Goal: Transaction & Acquisition: Purchase product/service

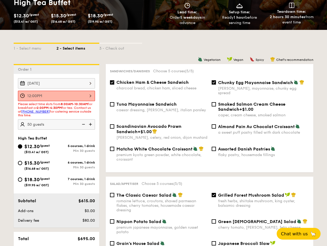
click at [51, 84] on div "[DATE] 2025 Oct [DATE] Tue Wed Thu Fri Sat Sun 1 2 3 4 5 6 7 8 9 10 11 12 13 14…" at bounding box center [56, 83] width 77 height 10
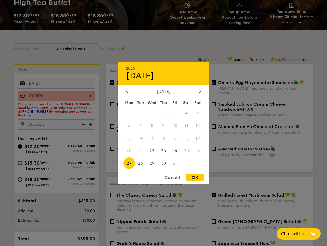
click at [128, 161] on span "27" at bounding box center [128, 163] width 11 height 11
click at [190, 178] on div "OK" at bounding box center [194, 177] width 17 height 7
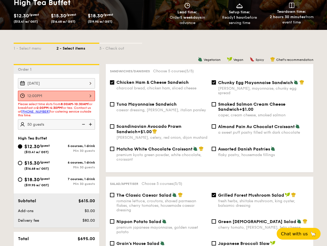
click at [91, 97] on div "12:00PM" at bounding box center [56, 96] width 77 height 10
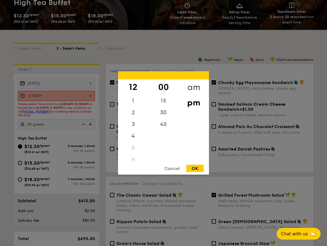
click at [193, 84] on div "am" at bounding box center [193, 88] width 30 height 16
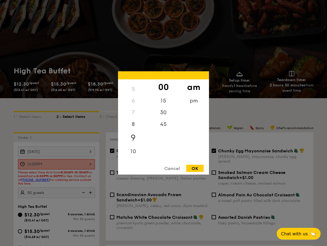
scroll to position [60, 0]
click at [132, 144] on div "10" at bounding box center [133, 146] width 30 height 16
click at [164, 113] on div "30" at bounding box center [163, 115] width 30 height 16
click at [195, 169] on div "OK" at bounding box center [194, 168] width 17 height 7
type input "10:30AM"
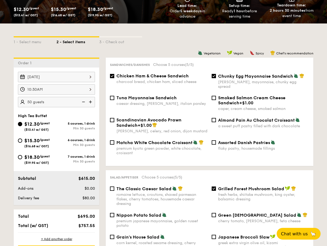
scroll to position [94, 0]
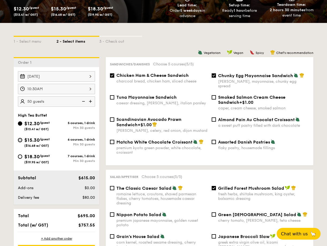
click at [22, 140] on input "$15.30 /guest ($16.68 w/ GST) 6 courses, 1 drink Min 30 guests" at bounding box center [20, 140] width 4 height 4
radio input "true"
checkbox input "false"
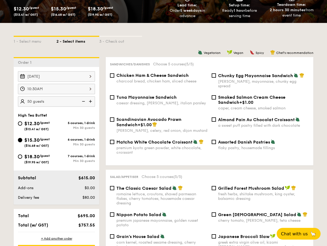
checkbox input "false"
radio input "true"
click at [22, 125] on div "$12.30 /guest ($13.41 w/ GST)" at bounding box center [37, 125] width 38 height 11
click at [22, 125] on input "$12.30 /guest ($13.41 w/ GST) 5 courses, 1 drink Min 30 guests" at bounding box center [20, 124] width 4 height 4
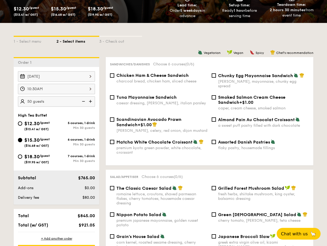
radio input "true"
click at [137, 78] on span "Chicken Ham & Cheese Sandwich" at bounding box center [152, 75] width 72 height 5
click at [114, 78] on input "Chicken Ham & Cheese Sandwich charcoal bread, chicken ham, sliced cheese" at bounding box center [112, 76] width 4 height 4
checkbox input "true"
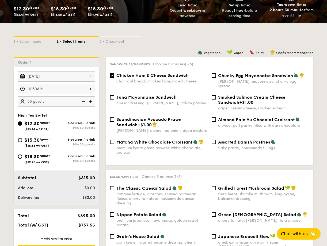
click at [230, 79] on div "Chunky Egg Mayonnaise Sandwich dijon mustard, mayonnaise, chunky egg spread" at bounding box center [263, 81] width 91 height 16
click at [216, 78] on input "Chunky Egg Mayonnaise Sandwich dijon mustard, mayonnaise, chunky egg spread" at bounding box center [213, 76] width 4 height 4
checkbox input "true"
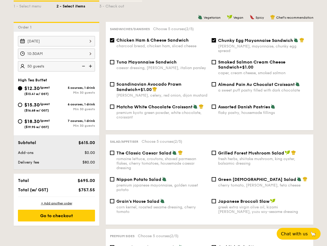
scroll to position [129, 0]
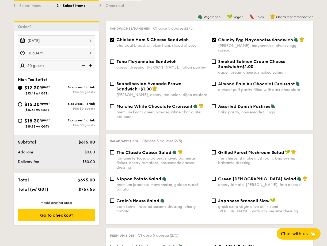
click at [233, 150] on span "Grilled Forest Mushroom Salad" at bounding box center [251, 152] width 66 height 5
click at [216, 150] on input "Grilled Forest Mushroom Salad fresh herbs, shiitake mushroom, king oyster, bals…" at bounding box center [213, 152] width 4 height 4
checkbox input "true"
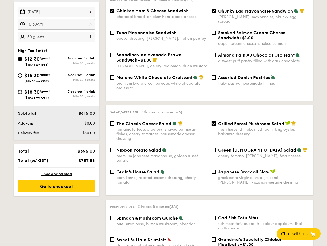
scroll to position [162, 0]
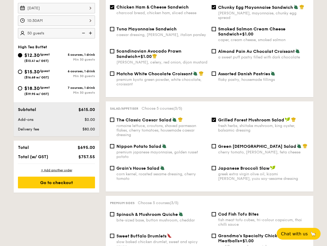
click at [147, 126] on div "romaine lettuce, croutons, shaved parmesan flakes, cherry tomatoes, housemade c…" at bounding box center [161, 131] width 91 height 14
click at [114, 122] on input "The Classic Caesar Salad romaine lettuce, croutons, shaved parmesan flakes, che…" at bounding box center [112, 120] width 4 height 4
click at [217, 117] on div "Grilled Forest Mushroom Salad fresh herbs, shiitake mushroom, king oyster, bals…" at bounding box center [260, 125] width 102 height 16
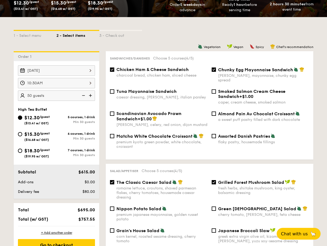
click at [216, 175] on div "Salad/Appetiser Choose 5 courses (4/5) The Classic Caesar Salad romaine lettuce…" at bounding box center [209, 209] width 207 height 90
click at [216, 180] on div "Grilled Forest Mushroom Salad fresh herbs, shiitake mushroom, king oyster, bals…" at bounding box center [260, 188] width 102 height 16
click at [117, 180] on span "The Classic Caesar Salad" at bounding box center [143, 182] width 55 height 5
click at [114, 180] on input "The Classic Caesar Salad romaine lettuce, croutons, shaved parmesan flakes, che…" at bounding box center [112, 182] width 4 height 4
checkbox input "false"
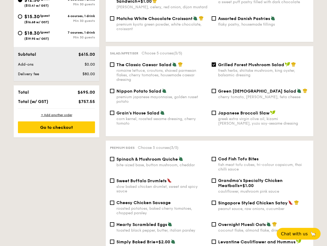
scroll to position [263, 0]
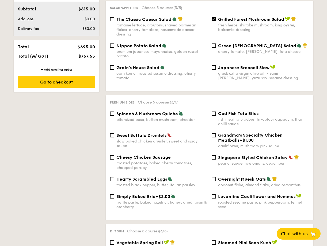
click at [141, 135] on span "Sweet Buffalo Drumlets" at bounding box center [141, 135] width 50 height 5
click at [114, 135] on input "Sweet Buffalo Drumlets slow baked chicken drumlet, sweet and spicy sauce" at bounding box center [112, 135] width 4 height 4
checkbox input "true"
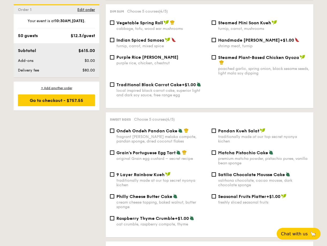
scroll to position [454, 0]
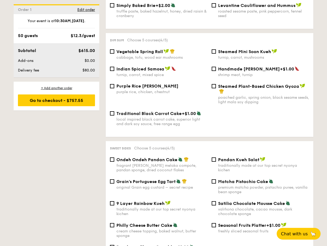
click at [227, 161] on span "Pandan Kueh Salat" at bounding box center [238, 159] width 41 height 5
click at [216, 161] on input "Pandan Kueh Salat traditionally made at our top secret nyonya kichen" at bounding box center [213, 160] width 4 height 4
checkbox input "true"
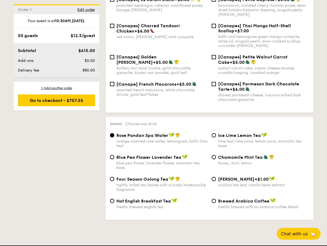
scroll to position [793, 0]
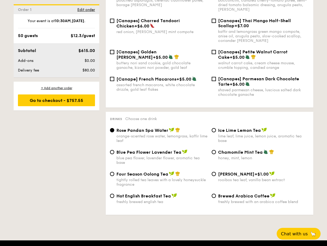
click at [143, 179] on div "tightly rolled tea leaves with a lovely honeysuckle fragrance" at bounding box center [161, 182] width 91 height 9
click at [114, 176] on input "Four Season Oolong Tea tightly rolled tea leaves with a lovely honeysuckle frag…" at bounding box center [112, 174] width 4 height 4
radio input "true"
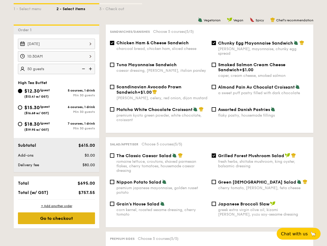
scroll to position [131, 0]
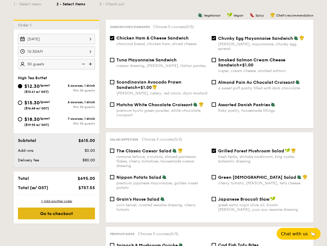
click at [77, 217] on div "Go to checkout" at bounding box center [56, 214] width 77 height 12
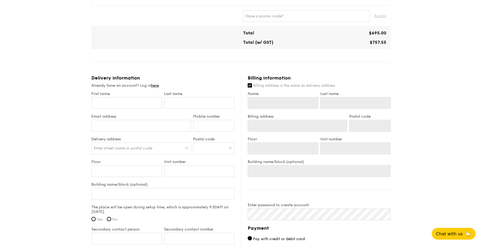
scroll to position [336, 0]
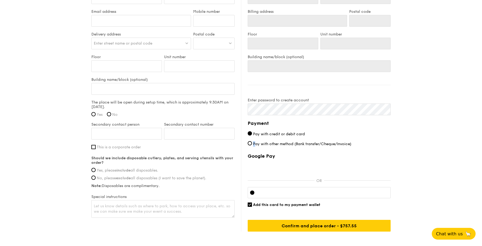
click at [254, 144] on span "Pay with other method (Bank transfer/Cheque/Invoice)" at bounding box center [302, 144] width 98 height 5
click at [252, 143] on label "Pay with other method (Bank transfer/Cheque/Invoice)" at bounding box center [319, 144] width 143 height 6
click at [252, 143] on input "Pay with other method (Bank transfer/Cheque/Invoice)" at bounding box center [250, 143] width 4 height 4
radio input "true"
click at [251, 133] on input "Pay with credit or debit card" at bounding box center [250, 134] width 4 height 4
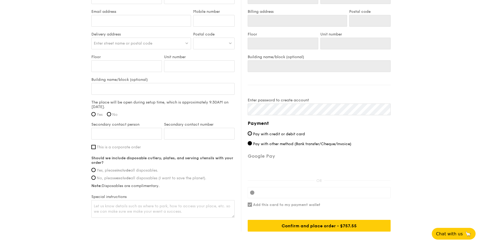
radio input "true"
click at [249, 141] on input "Pay with other method (Bank transfer/Cheque/Invoice)" at bounding box center [250, 143] width 4 height 4
radio input "true"
click at [250, 132] on input "Pay with credit or debit card" at bounding box center [250, 134] width 4 height 4
radio input "true"
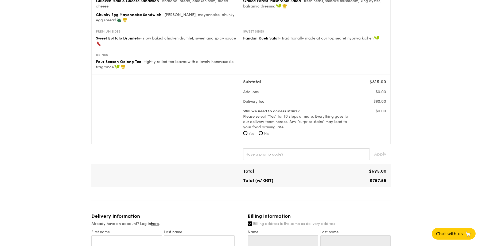
scroll to position [179, 0]
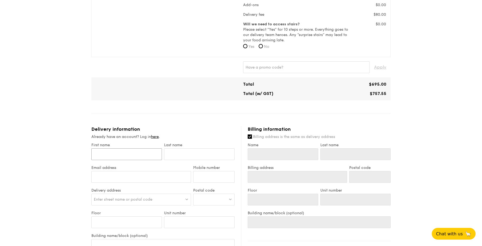
click at [143, 149] on input "First name" at bounding box center [126, 155] width 71 height 12
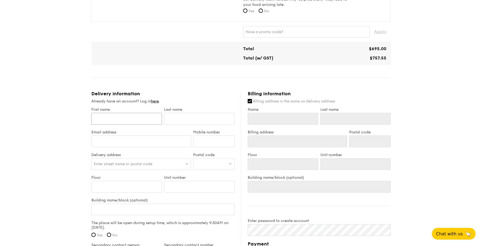
scroll to position [215, 0]
type input "J"
type input "Je"
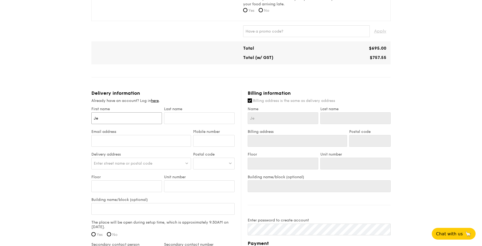
type input "Jes"
type input "[DEMOGRAPHIC_DATA]"
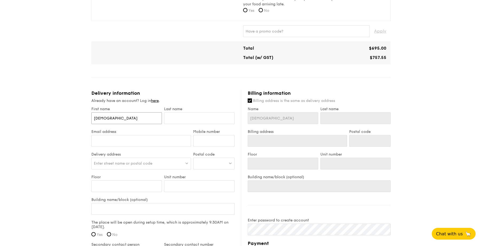
type input "[DEMOGRAPHIC_DATA]"
click at [193, 123] on input "text" at bounding box center [199, 119] width 71 height 12
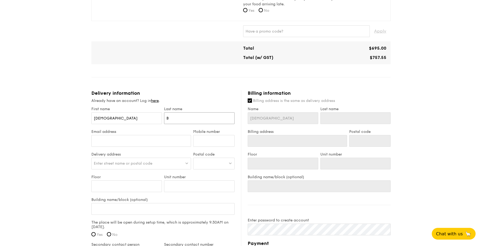
type input "Ba"
type input "Bay"
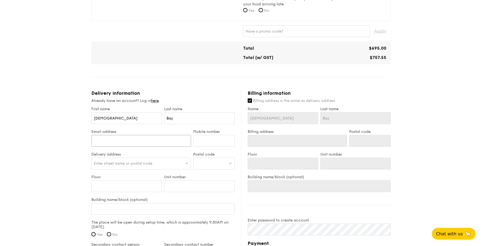
click at [174, 140] on input "Email address" at bounding box center [141, 141] width 100 height 12
type input "[PERSON_NAME][EMAIL_ADDRESS][DOMAIN_NAME]"
click at [215, 138] on input "Mobile number" at bounding box center [213, 141] width 41 height 12
type input "81396087"
click at [167, 163] on div "Enter street name or postal code" at bounding box center [141, 164] width 100 height 12
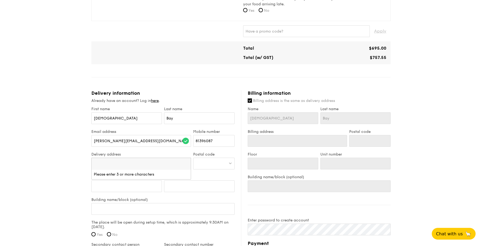
click at [167, 163] on input "search" at bounding box center [141, 164] width 99 height 12
paste input "level [STREET_ADDRESS]"
type input "level [STREET_ADDRESS]"
click at [69, 158] on div "1 - Select menu 2 - Select items 3 - Check out High Tea Buffet $12.30 /guest ($…" at bounding box center [241, 79] width 482 height 589
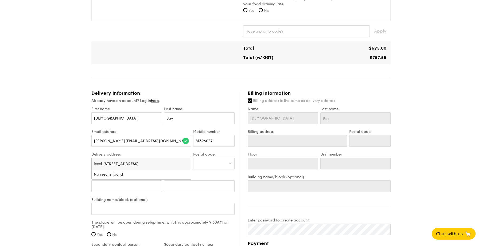
scroll to position [0, 0]
click at [177, 163] on div "Enter street name or postal code" at bounding box center [141, 164] width 100 height 12
drag, startPoint x: 143, startPoint y: 163, endPoint x: 131, endPoint y: 163, distance: 12.6
click at [131, 163] on input "level [STREET_ADDRESS]" at bounding box center [141, 164] width 99 height 12
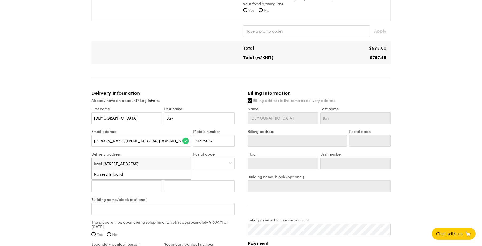
click at [208, 162] on div at bounding box center [213, 164] width 41 height 12
type input "188064"
click at [217, 177] on div "[STREET_ADDRESS]" at bounding box center [210, 174] width 28 height 5
type input "[STREET_ADDRESS]"
type input "188064"
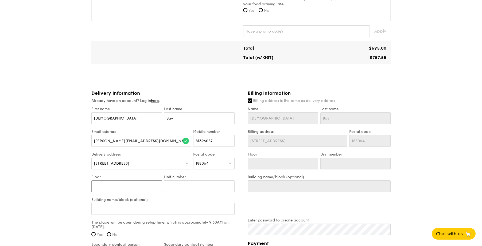
click at [111, 184] on input "Floor" at bounding box center [126, 187] width 71 height 12
type input "1"
type input "16"
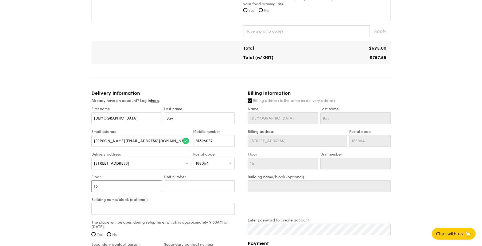
type input "16"
click at [177, 190] on input "Unit number" at bounding box center [199, 187] width 71 height 12
click at [144, 203] on input "Building name/block (optional)" at bounding box center [162, 209] width 143 height 12
type input "T"
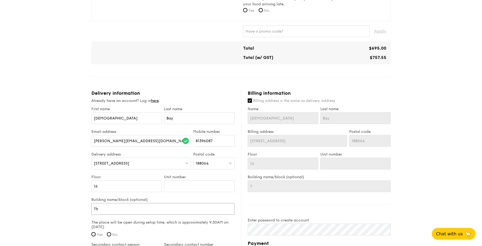
type input "The"
type input "The P"
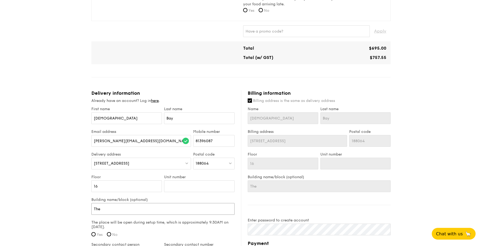
type input "The P"
type input "The"
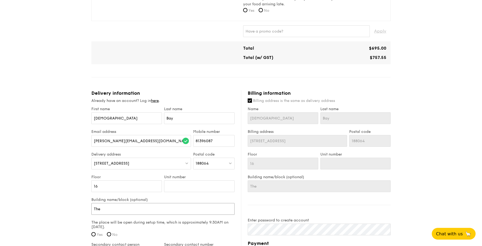
type input "TheP"
type input "The"
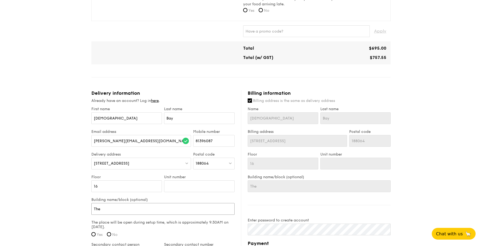
type input "The"
type input "The P"
type input "The PO"
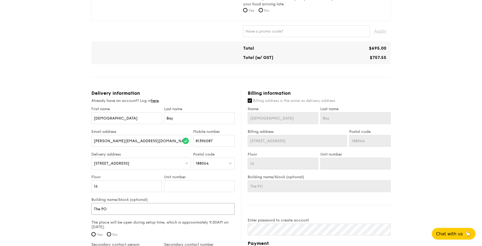
type input "The POD"
click at [123, 183] on input "16" at bounding box center [126, 187] width 71 height 12
click at [128, 186] on input "16" at bounding box center [126, 187] width 71 height 12
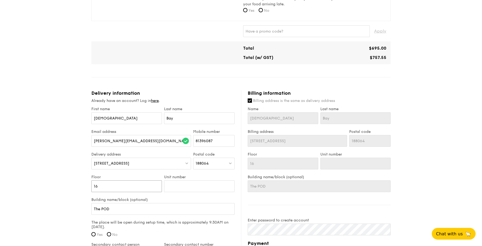
type input "16"
type input "16 ("
type input "16 (T"
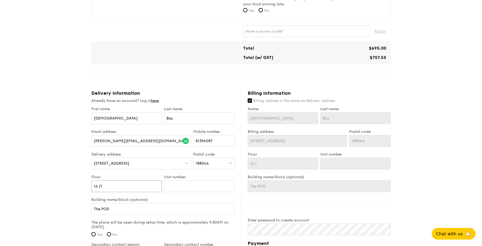
type input "16 (T"
type input "16 (Th"
type input "16 (The"
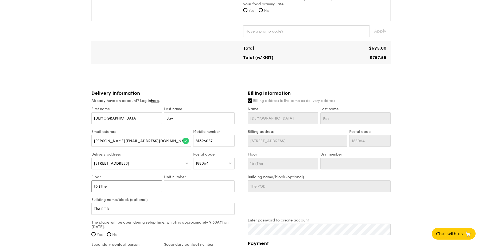
type input "16 (The"
type input "16 (The P"
type input "16 (The PO"
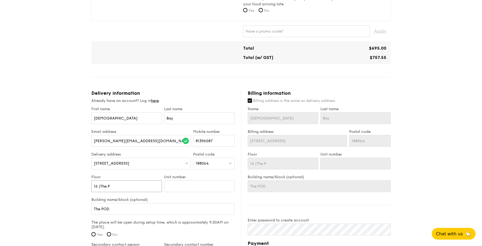
type input "16 (The PO"
type input "16 (The POD"
type input "16 (The POD)"
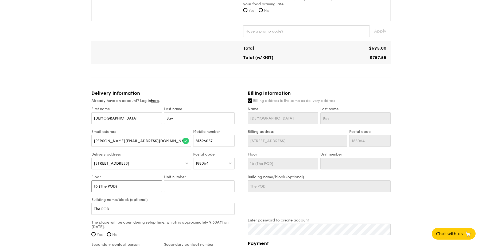
type input "16 (The POD)"
drag, startPoint x: 118, startPoint y: 209, endPoint x: 89, endPoint y: 207, distance: 29.2
click at [89, 207] on div "1 - Select menu 2 - Select items 3 - Check out High Tea Buffet $12.30 /guest ($…" at bounding box center [241, 79] width 308 height 589
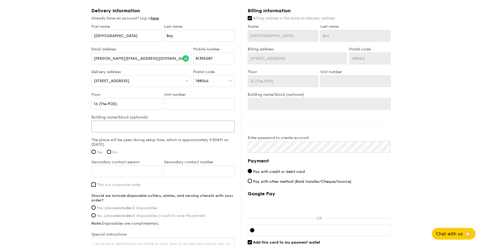
scroll to position [309, 0]
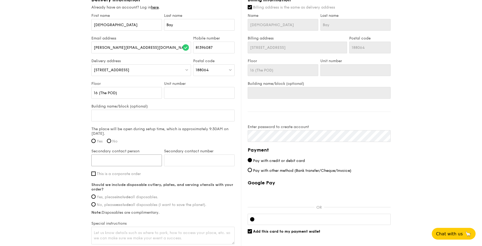
click at [130, 160] on input "Secondary contact person" at bounding box center [126, 161] width 71 height 12
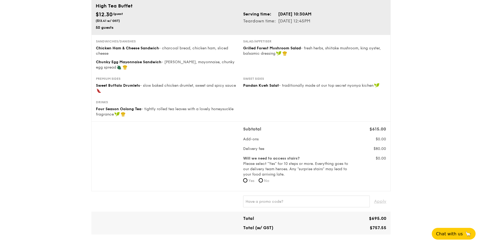
scroll to position [46, 0]
click at [267, 201] on input "text" at bounding box center [306, 201] width 127 height 12
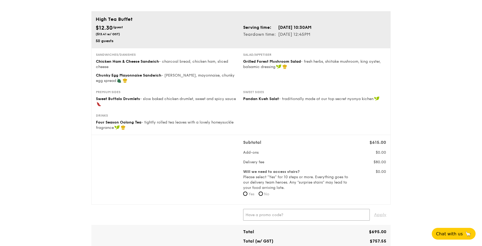
scroll to position [36, 0]
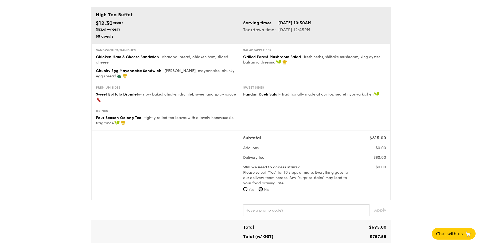
click at [262, 189] on input "No" at bounding box center [261, 189] width 4 height 4
radio input "true"
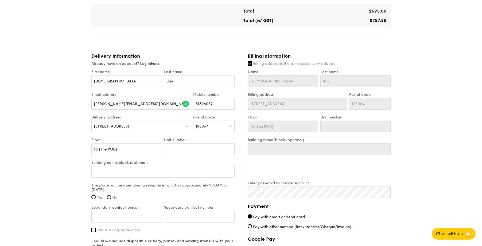
scroll to position [260, 0]
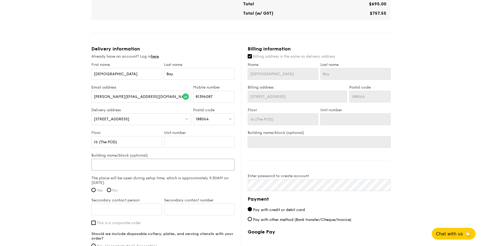
click at [131, 164] on input "Building name/block (optional)" at bounding box center [162, 165] width 143 height 12
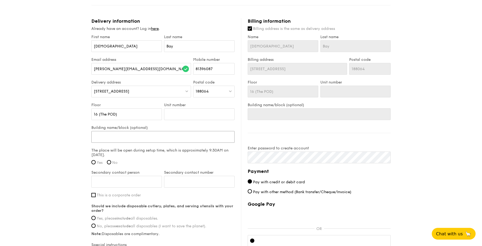
scroll to position [318, 0]
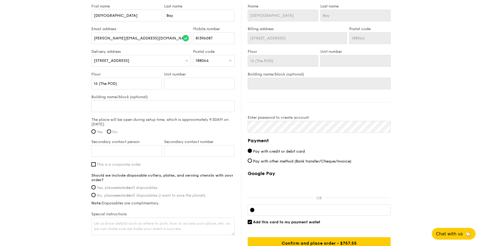
click at [93, 132] on input "Yes" at bounding box center [93, 132] width 4 height 4
radio input "true"
click at [110, 148] on input "Secondary contact person" at bounding box center [126, 151] width 71 height 12
type input "Paddy"
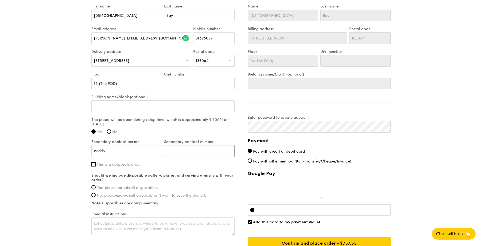
click at [182, 150] on input "Secondary contact number" at bounding box center [199, 151] width 71 height 12
type input "9689461"
type input "96894616"
click at [91, 166] on input "This is a corporate order" at bounding box center [93, 165] width 4 height 4
checkbox input "true"
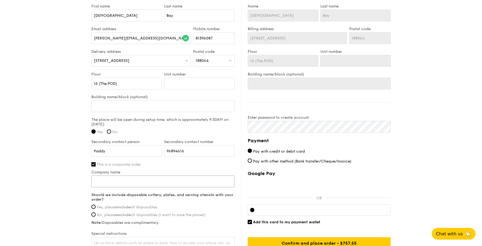
click at [101, 182] on input "Company name" at bounding box center [162, 182] width 143 height 12
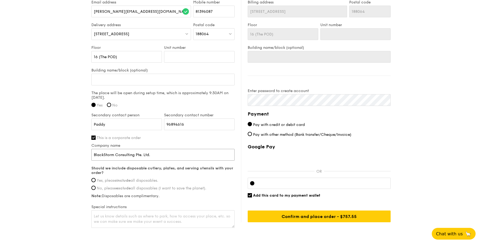
scroll to position [371, 0]
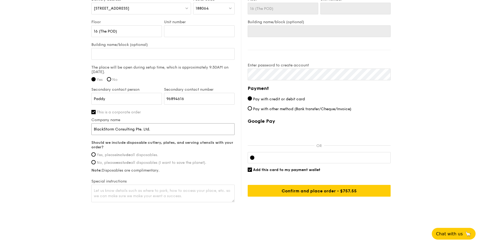
type input "BlackStorm Consulting Pte. Ltd."
click at [96, 157] on label "Yes, please include all disposables." at bounding box center [162, 155] width 143 height 5
click at [96, 157] on input "Yes, please include all disposables." at bounding box center [93, 155] width 4 height 4
radio input "true"
click at [111, 191] on textarea at bounding box center [162, 194] width 143 height 18
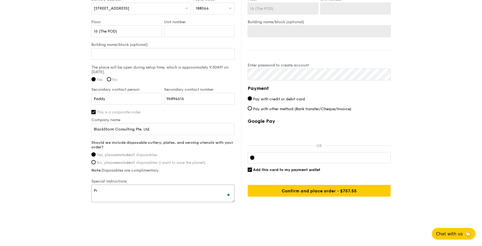
type textarea "P"
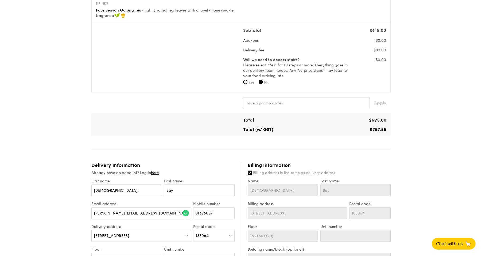
scroll to position [139, 0]
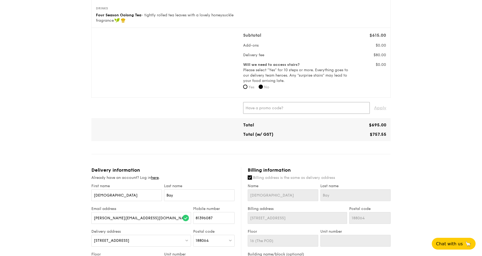
click at [298, 106] on input "text" at bounding box center [306, 108] width 127 height 12
type input "IREADGRAINADS"
click at [326, 109] on span "Apply" at bounding box center [380, 108] width 12 height 12
click at [326, 128] on div "1 - Select menu 2 - Select items 3 - Check out High Tea Buffet $12.30 /guest ($…" at bounding box center [241, 159] width 482 height 596
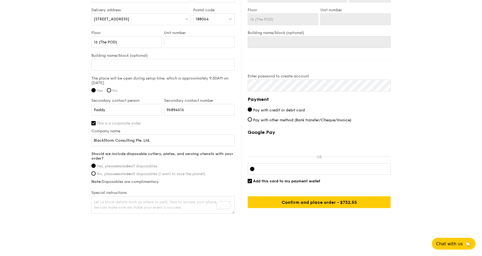
scroll to position [362, 0]
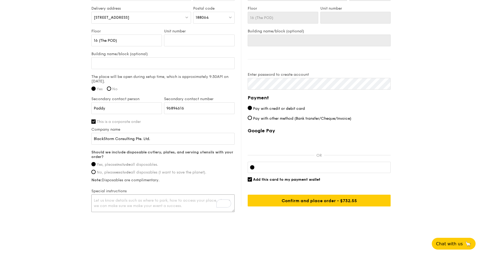
click at [139, 205] on textarea "To enrich screen reader interactions, please activate Accessibility in Grammarl…" at bounding box center [162, 203] width 143 height 18
paste textarea "10:00 - 10:15: Networking and Registration 10:15 - 10:20: Opening Remarks 10:20…"
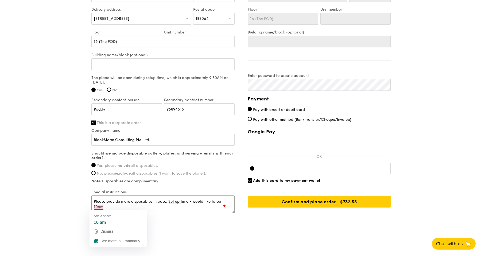
click at [98, 207] on textarea "Please provide more disposables in case. Set up time - would like to be 10am. T…" at bounding box center [162, 204] width 143 height 18
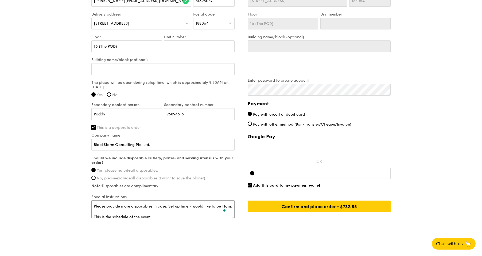
type textarea "Please provide more disposables in case. Set up time - would like to be 11am. T…"
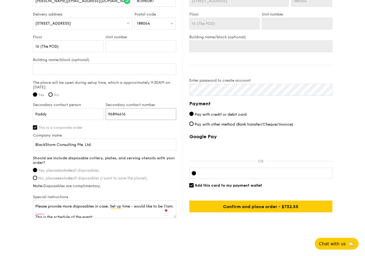
drag, startPoint x: 132, startPoint y: 111, endPoint x: 102, endPoint y: 112, distance: 29.1
click at [102, 112] on div "Secondary contact person [PERSON_NAME] Secondary contact number 96894616" at bounding box center [104, 113] width 145 height 23
paste input "81119619"
type input "81119619"
drag, startPoint x: 67, startPoint y: 115, endPoint x: 28, endPoint y: 114, distance: 39.0
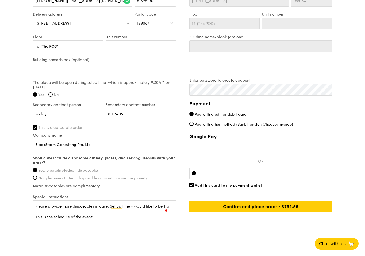
type input "[PERSON_NAME]"
click at [69, 214] on textarea "Please provide more disposables in case. Set up time - would like to be 11am. T…" at bounding box center [104, 209] width 143 height 18
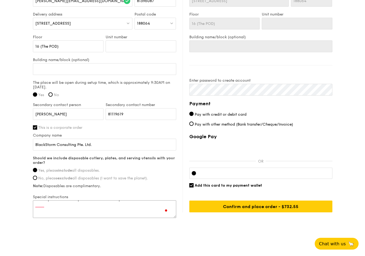
scroll to position [12, 0]
paste textarea "report to security point at B2 first! then someone will assist to bring them up"
click at [36, 208] on textarea "Please provide more disposables in case. Set up time - would like to be 11am. r…" at bounding box center [104, 209] width 143 height 18
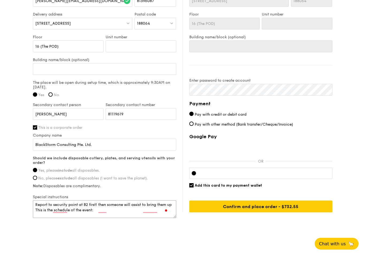
click at [96, 209] on textarea "Please provide more disposables in case. Set up time - would like to be 11am. R…" at bounding box center [104, 209] width 143 height 18
click at [88, 210] on textarea "Please provide more disposables in case. Set up time - would like to be 11am. R…" at bounding box center [104, 209] width 143 height 18
click at [113, 213] on textarea "Please provide more disposables in case. Set up time - would like to be 11am. R…" at bounding box center [104, 209] width 143 height 18
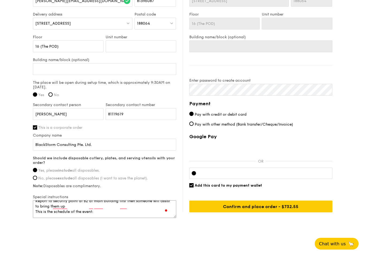
drag, startPoint x: 69, startPoint y: 214, endPoint x: 61, endPoint y: 215, distance: 8.0
click at [61, 215] on textarea "Please provide more disposables in case. Set up time - would like to be 11am. R…" at bounding box center [104, 209] width 143 height 18
click at [70, 208] on textarea "Please provide more disposables in case. Set up time - would like to be 11am. R…" at bounding box center [104, 209] width 143 height 18
drag, startPoint x: 71, startPoint y: 210, endPoint x: 62, endPoint y: 210, distance: 8.3
click at [62, 210] on textarea "Please provide more disposables in case. Set up time - would like to be 11am. R…" at bounding box center [104, 209] width 143 height 18
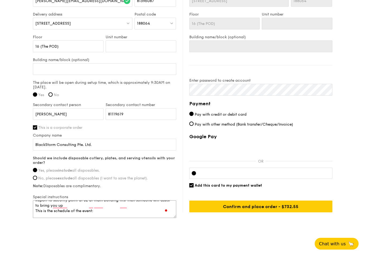
click at [73, 211] on textarea "Please provide more disposables in case. Set up time - would like to be 11am. R…" at bounding box center [104, 209] width 143 height 18
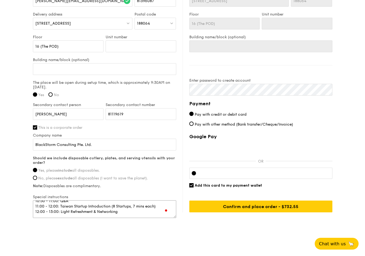
scroll to position [71, 0]
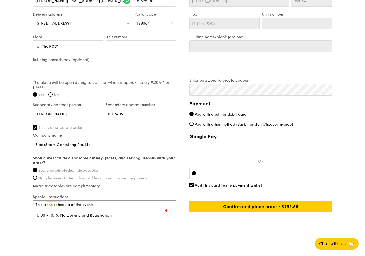
click at [93, 208] on textarea "Please provide more disposables in case. Set up time - would like to be 11am. R…" at bounding box center [104, 209] width 143 height 18
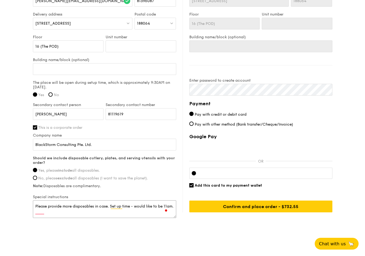
click at [159, 209] on textarea "Please provide more disposables in case. Set up time - would like to be 11am. R…" at bounding box center [104, 209] width 143 height 18
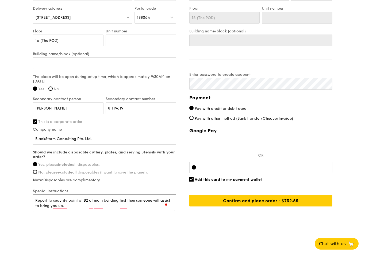
click at [69, 200] on textarea "Please provide more disposables in case. Set up time - would like to be 11am. R…" at bounding box center [104, 203] width 143 height 18
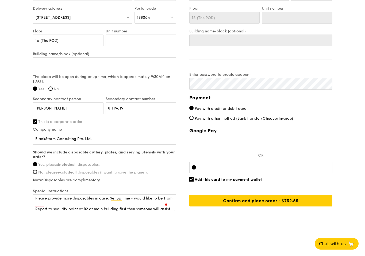
scroll to position [3, 0]
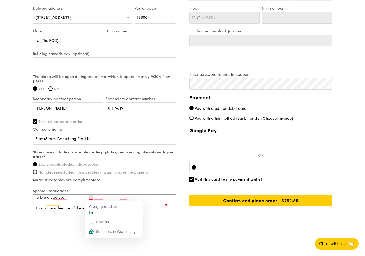
click at [92, 198] on textarea "Please provide more disposables in case. Set up time - would like to be 11am. R…" at bounding box center [104, 203] width 143 height 18
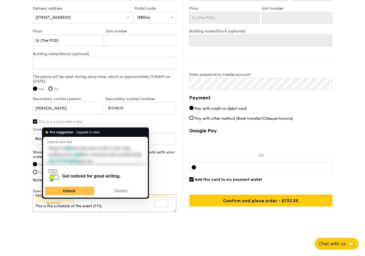
click at [77, 204] on textarea "Please provide more disposables in case. Set up time - would like to be 11am. R…" at bounding box center [104, 203] width 143 height 18
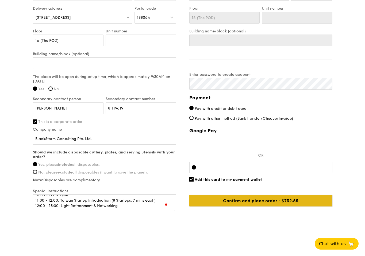
click at [299, 203] on input "Confirm and place order - $757.55" at bounding box center [260, 200] width 143 height 12
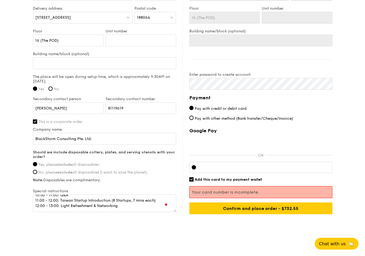
click at [225, 164] on div at bounding box center [260, 166] width 143 height 11
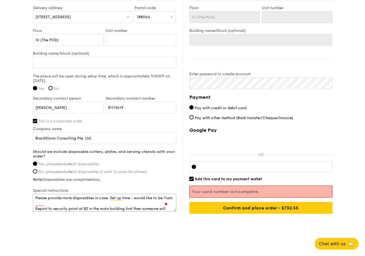
click at [157, 201] on textarea "Please provide more disposables in case. Set up time - would like to be 11am. R…" at bounding box center [104, 203] width 143 height 18
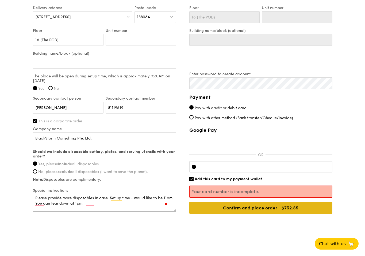
type textarea "Please provide more disposables in case. Set up time - would like to be 11am. Y…"
click at [295, 210] on input "Confirm and place order - $757.55" at bounding box center [260, 208] width 143 height 12
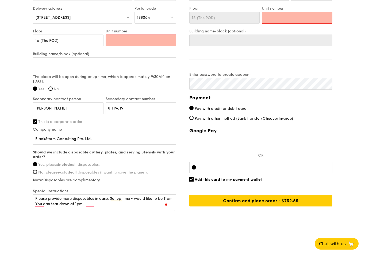
type input "N"
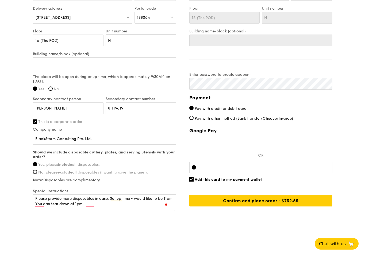
type input "NA"
click at [196, 61] on div "Billing information Billing address is the same as delivery address Name [PERSO…" at bounding box center [258, 75] width 150 height 262
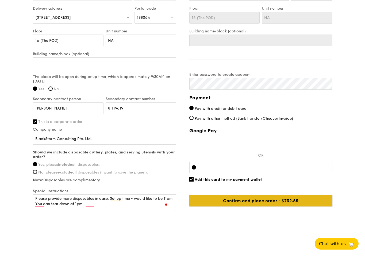
click at [282, 203] on input "Confirm and place order - $757.55" at bounding box center [260, 200] width 143 height 12
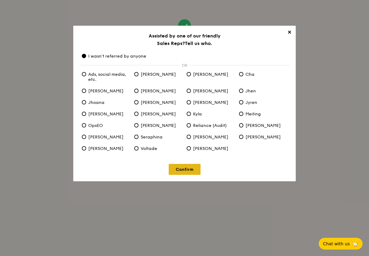
click at [192, 164] on link "Confirm" at bounding box center [185, 169] width 32 height 11
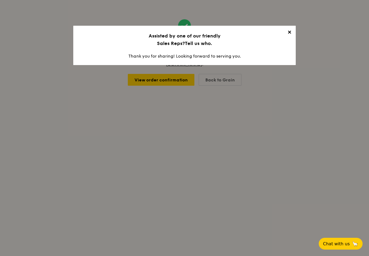
click at [293, 32] on div "✕ Assisted by one of our friendly Sales Reps? Tell us who. Thank you for sharin…" at bounding box center [184, 45] width 222 height 39
click at [291, 32] on span "✕" at bounding box center [288, 32] width 7 height 7
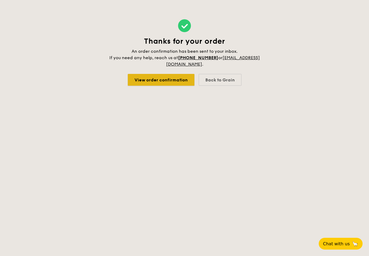
click at [192, 78] on link "View order confirmation" at bounding box center [161, 80] width 67 height 12
click at [215, 77] on div "Back to Grain" at bounding box center [220, 80] width 43 height 12
select select
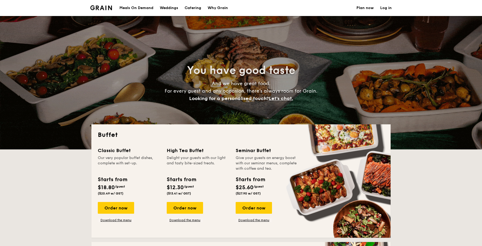
select select
click at [138, 8] on div "Meals On Demand" at bounding box center [136, 8] width 34 height 16
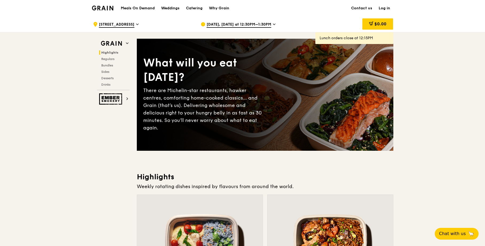
click at [153, 7] on h1 "Meals On Demand" at bounding box center [138, 8] width 34 height 5
click at [148, 6] on h1 "Meals On Demand" at bounding box center [138, 8] width 34 height 5
click at [140, 7] on h1 "Meals On Demand" at bounding box center [138, 8] width 34 height 5
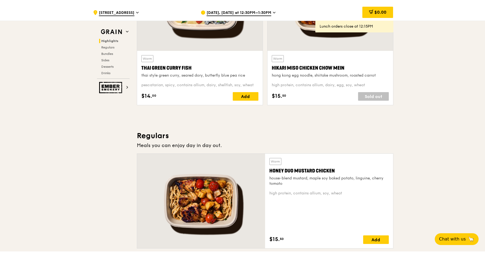
scroll to position [160, 0]
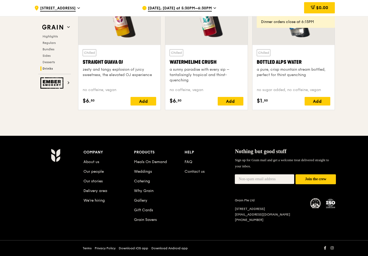
scroll to position [2154, 0]
click at [187, 162] on link "FAQ" at bounding box center [188, 161] width 8 height 5
